Goal: Information Seeking & Learning: Find specific fact

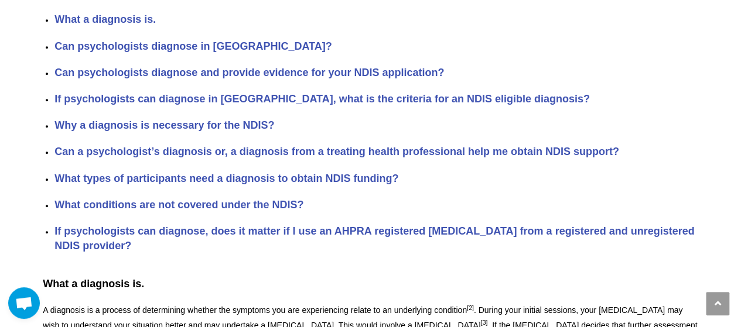
scroll to position [526, 0]
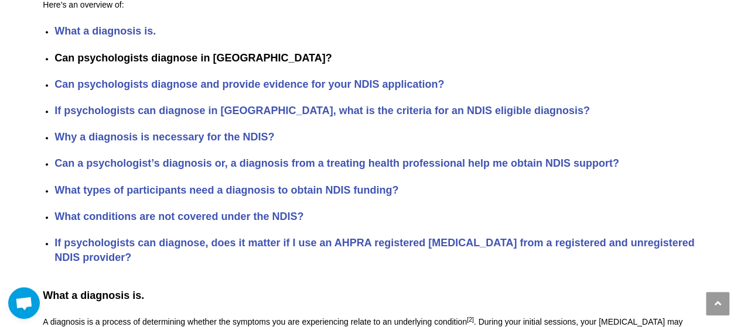
click at [118, 52] on strong "Can psychologists diagnose in [GEOGRAPHIC_DATA]?" at bounding box center [192, 58] width 277 height 12
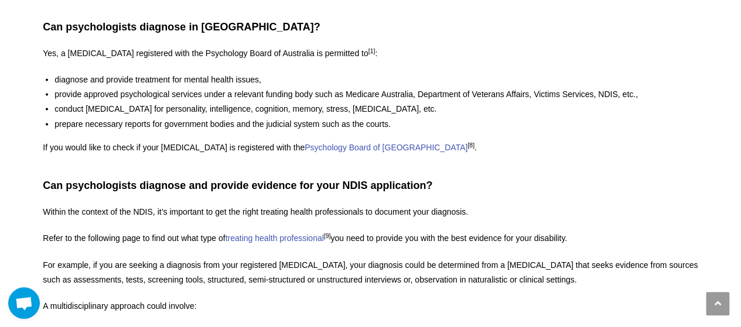
scroll to position [1133, 0]
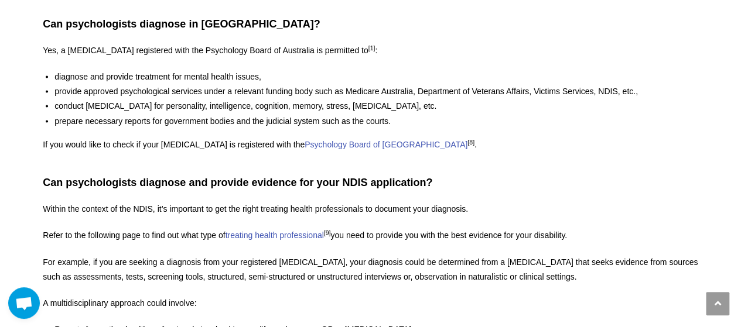
click at [406, 43] on p "Yes, a [MEDICAL_DATA] registered with the Psychology Board of Australia is perm…" at bounding box center [370, 50] width 655 height 15
click at [52, 43] on p "Yes, a [MEDICAL_DATA] registered with the Psychology Board of Australia is perm…" at bounding box center [370, 50] width 655 height 15
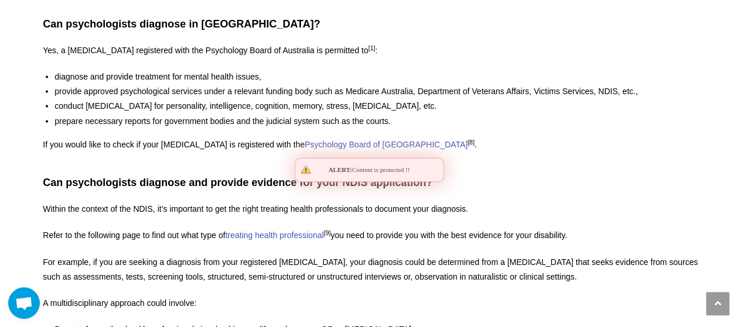
click at [52, 43] on p "Yes, a [MEDICAL_DATA] registered with the Psychology Board of Australia is perm…" at bounding box center [370, 50] width 655 height 15
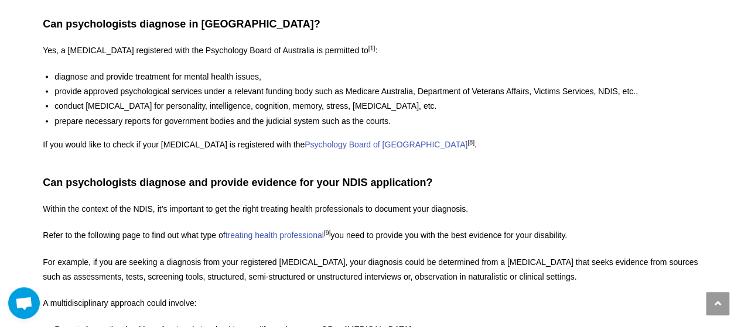
drag, startPoint x: 80, startPoint y: 32, endPoint x: 285, endPoint y: -29, distance: 214.3
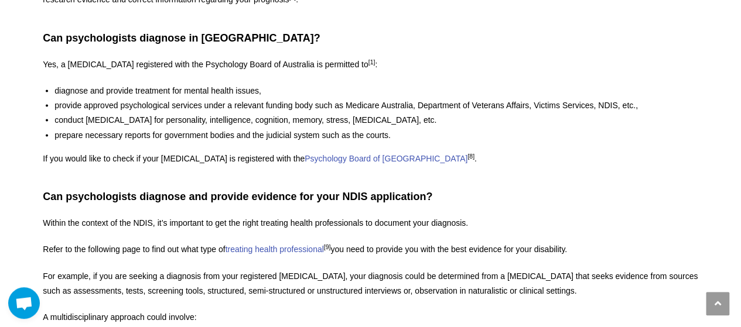
scroll to position [1102, 0]
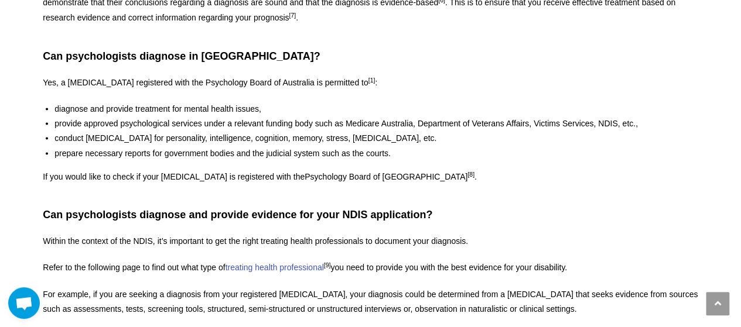
click at [343, 172] on link "Psychology Board of [GEOGRAPHIC_DATA]" at bounding box center [385, 176] width 163 height 9
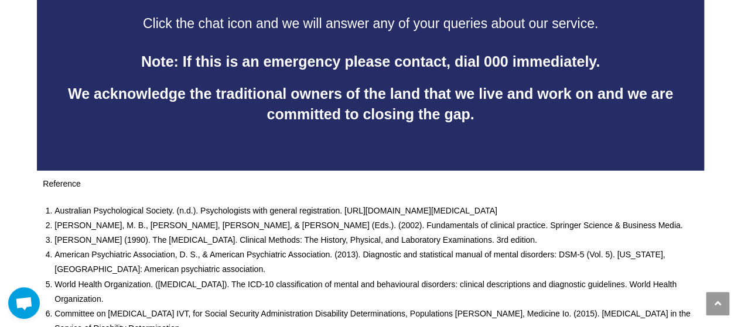
scroll to position [3748, 0]
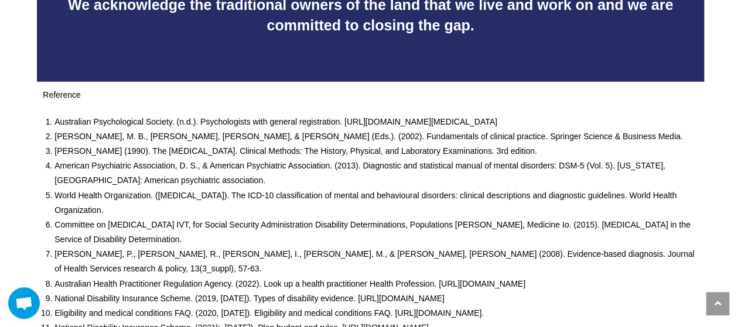
click at [210, 115] on li "Australian Psychological Society. (n.d.). Psychologists with general registrati…" at bounding box center [375, 122] width 643 height 15
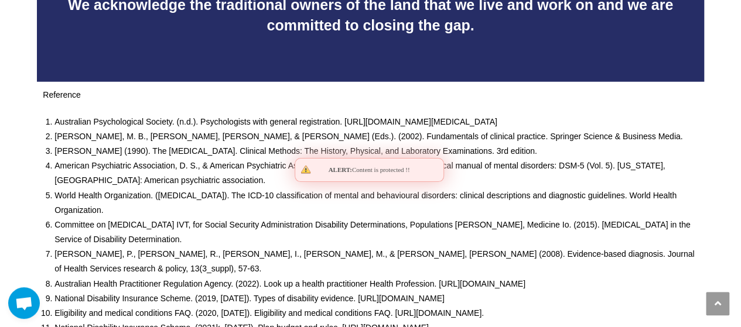
click at [210, 115] on li "Australian Psychological Society. (n.d.). Psychologists with general registrati…" at bounding box center [375, 122] width 643 height 15
click at [502, 115] on li "Australian Psychological Society. (n.d.). Psychologists with general registrati…" at bounding box center [375, 122] width 643 height 15
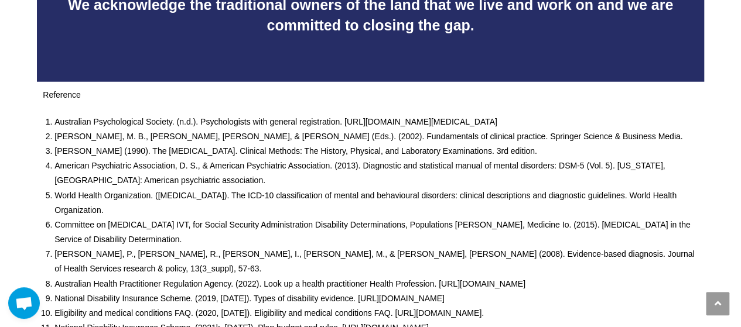
click at [359, 115] on li "Australian Psychological Society. (n.d.). Psychologists with general registrati…" at bounding box center [375, 122] width 643 height 15
click at [367, 115] on li "Australian Psychological Society. (n.d.). Psychologists with general registrati…" at bounding box center [375, 122] width 643 height 15
drag, startPoint x: 367, startPoint y: 65, endPoint x: 357, endPoint y: 46, distance: 21.2
click at [367, 115] on li "Australian Psychological Society. (n.d.). Psychologists with general registrati…" at bounding box center [375, 122] width 643 height 15
drag, startPoint x: 361, startPoint y: 66, endPoint x: 390, endPoint y: 52, distance: 32.7
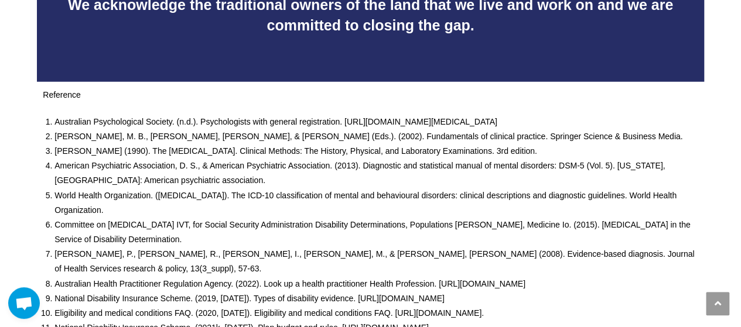
click at [390, 88] on div "Reference Australian Psychological Society. (n.d.). Psychologists with general …" at bounding box center [370, 256] width 655 height 336
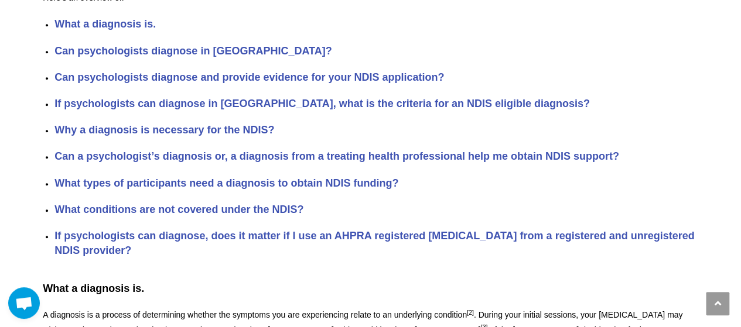
scroll to position [526, 0]
